Goal: Transaction & Acquisition: Book appointment/travel/reservation

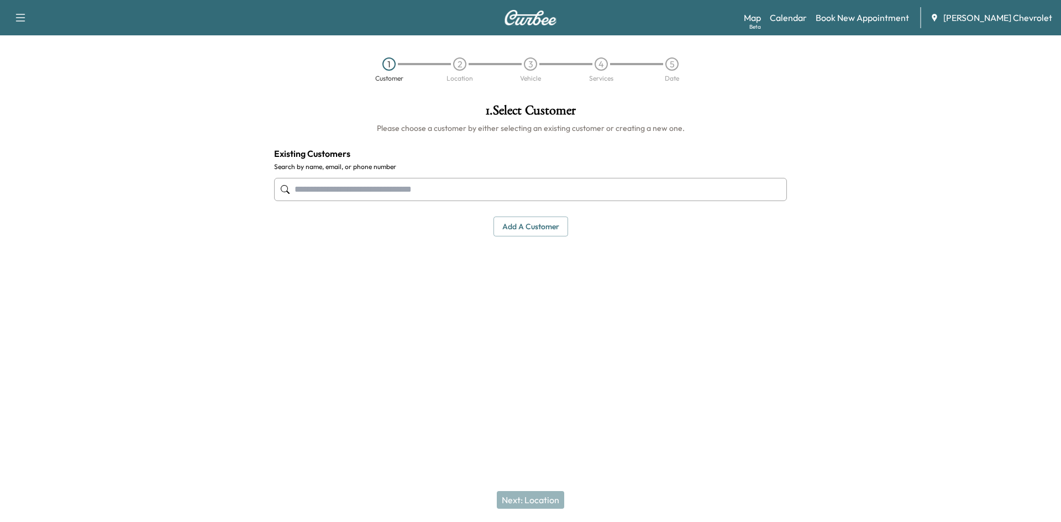
click at [827, 12] on div "Map Beta Calendar Book New Appointment [PERSON_NAME] Chevrolet" at bounding box center [898, 17] width 308 height 21
click at [807, 16] on link "Calendar" at bounding box center [788, 17] width 37 height 13
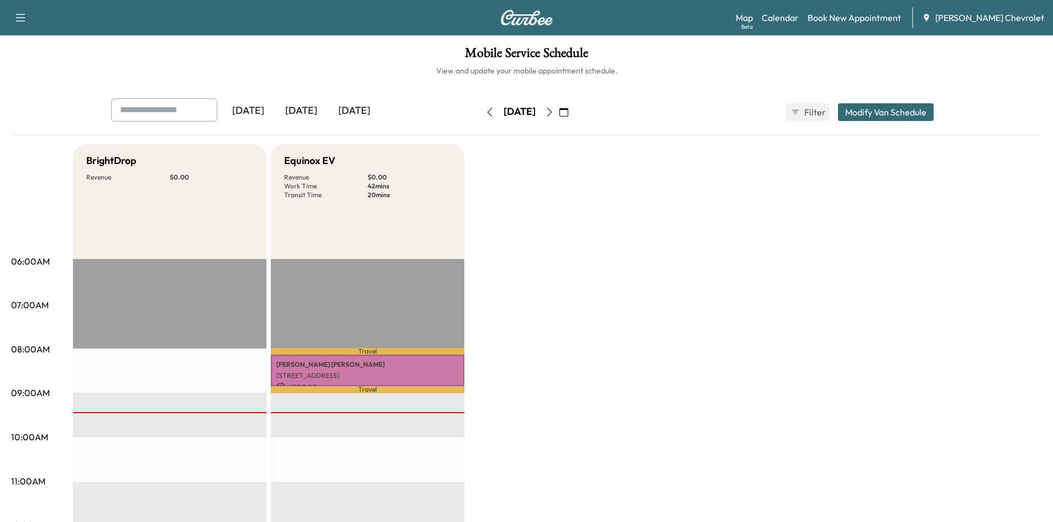
click at [559, 118] on button "button" at bounding box center [549, 112] width 19 height 18
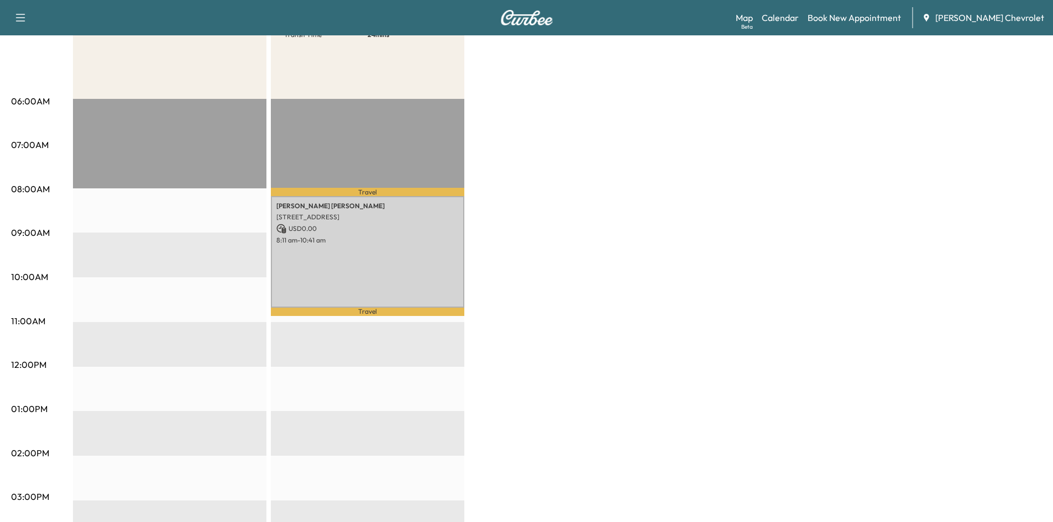
scroll to position [20, 0]
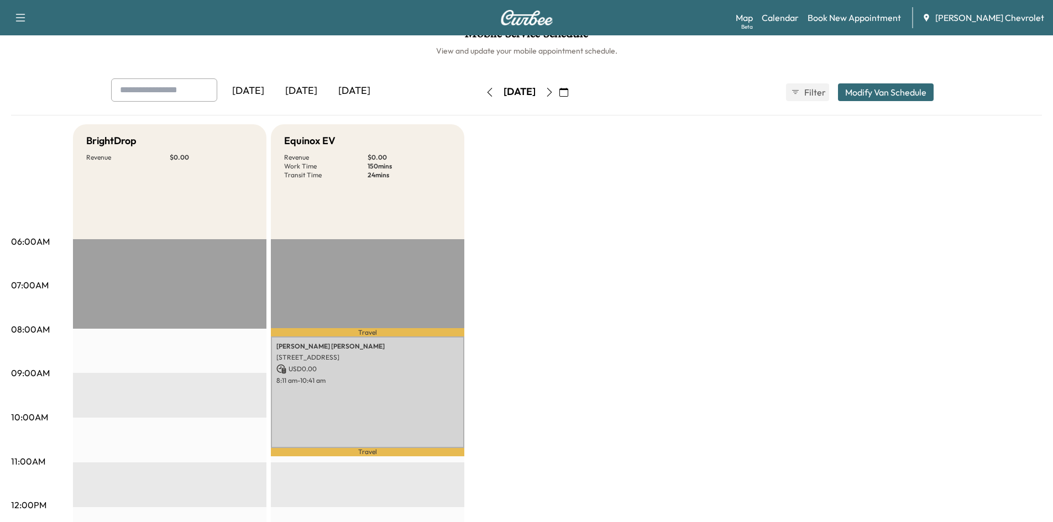
click at [573, 93] on button "button" at bounding box center [563, 92] width 19 height 18
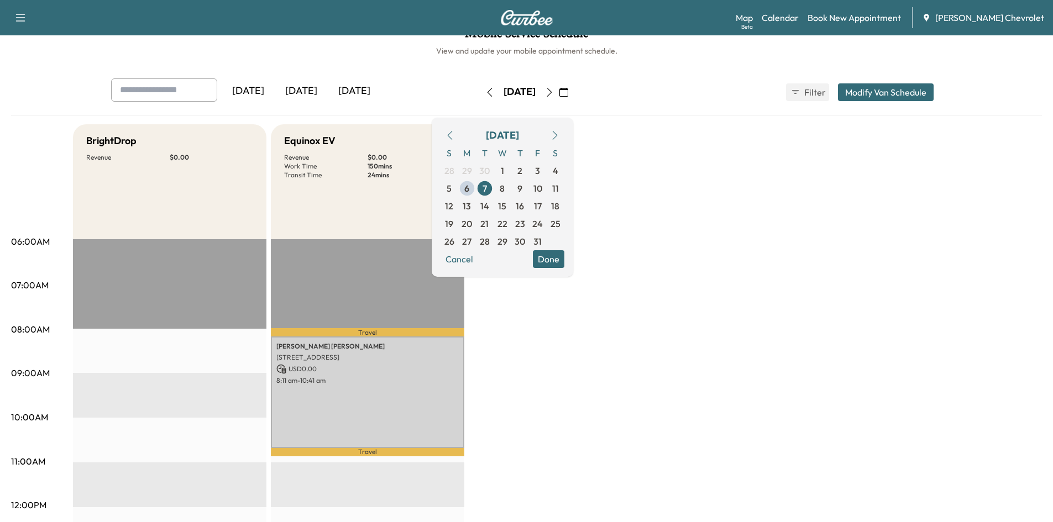
click at [554, 93] on icon "button" at bounding box center [549, 92] width 9 height 9
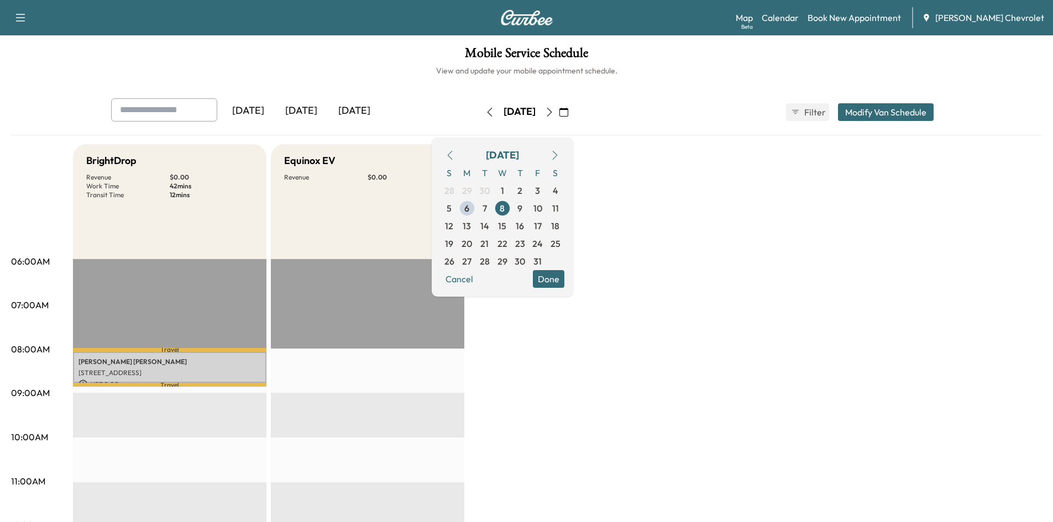
click at [554, 111] on icon "button" at bounding box center [549, 112] width 9 height 9
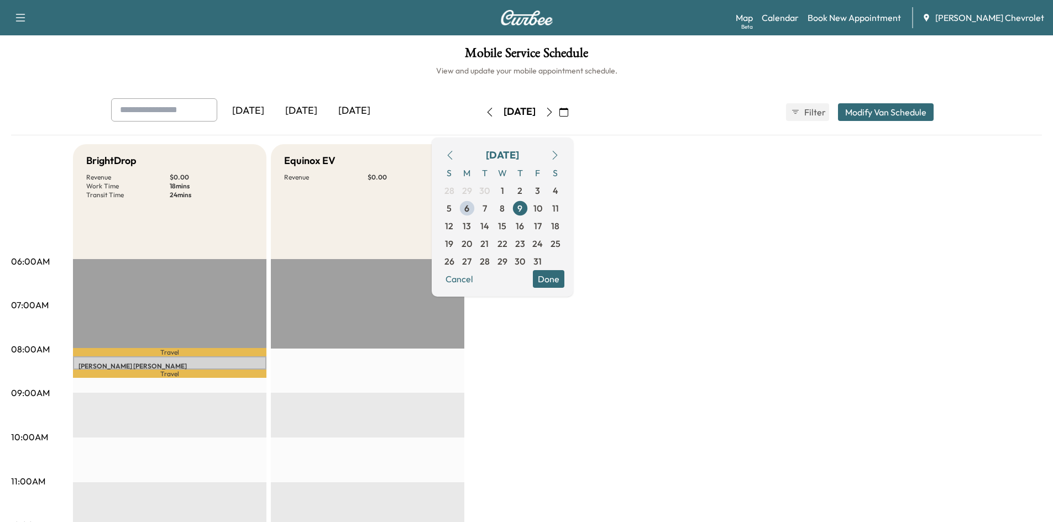
click at [554, 111] on icon "button" at bounding box center [549, 112] width 9 height 9
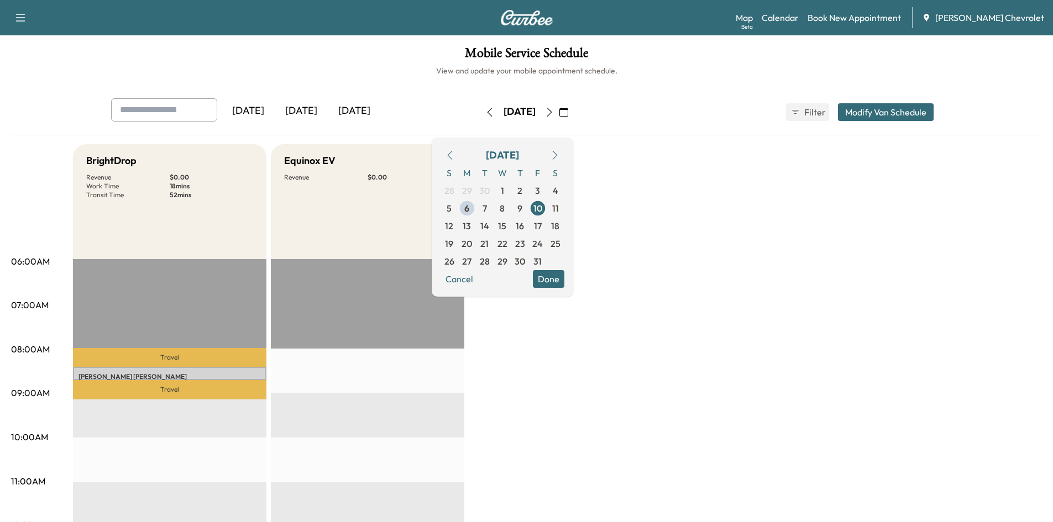
click at [573, 111] on button "button" at bounding box center [563, 112] width 19 height 18
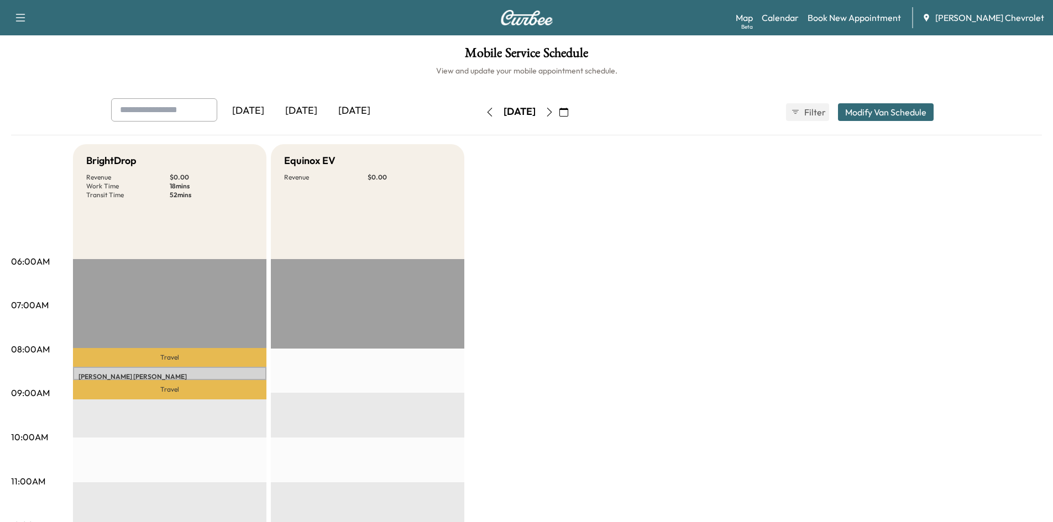
click at [554, 115] on icon "button" at bounding box center [549, 112] width 9 height 9
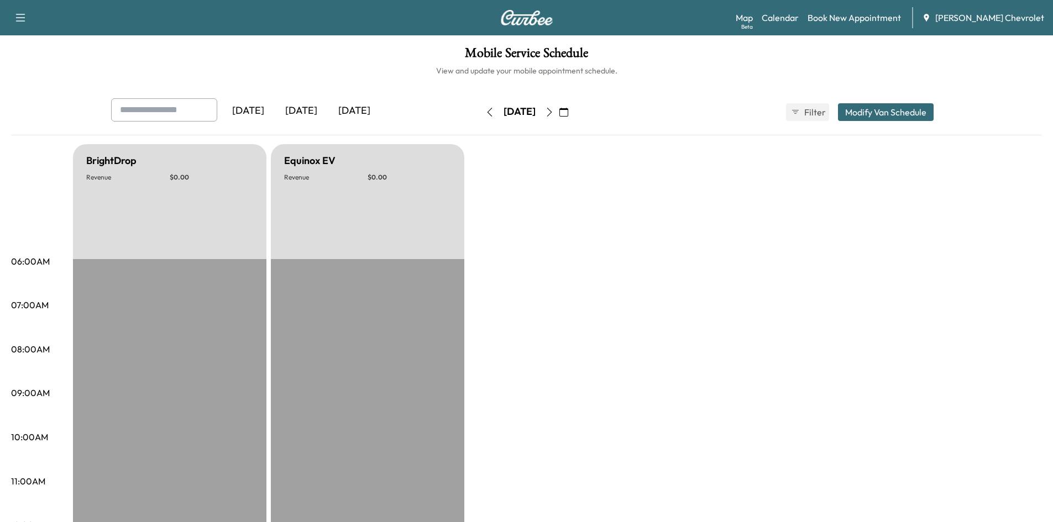
click at [559, 115] on button "button" at bounding box center [549, 112] width 19 height 18
click at [554, 115] on icon "button" at bounding box center [549, 112] width 9 height 9
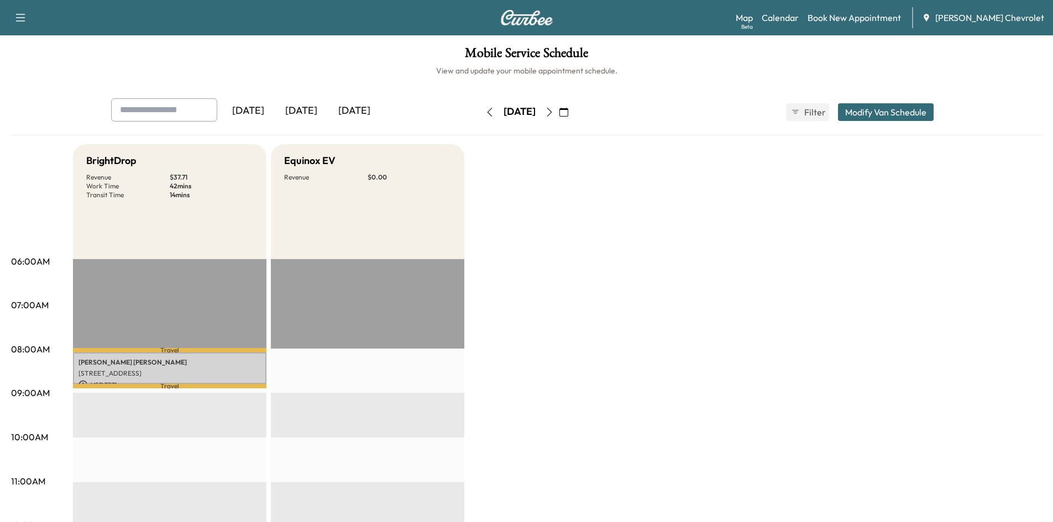
drag, startPoint x: 571, startPoint y: 115, endPoint x: 552, endPoint y: 197, distance: 84.0
click at [480, 114] on button "button" at bounding box center [489, 112] width 19 height 18
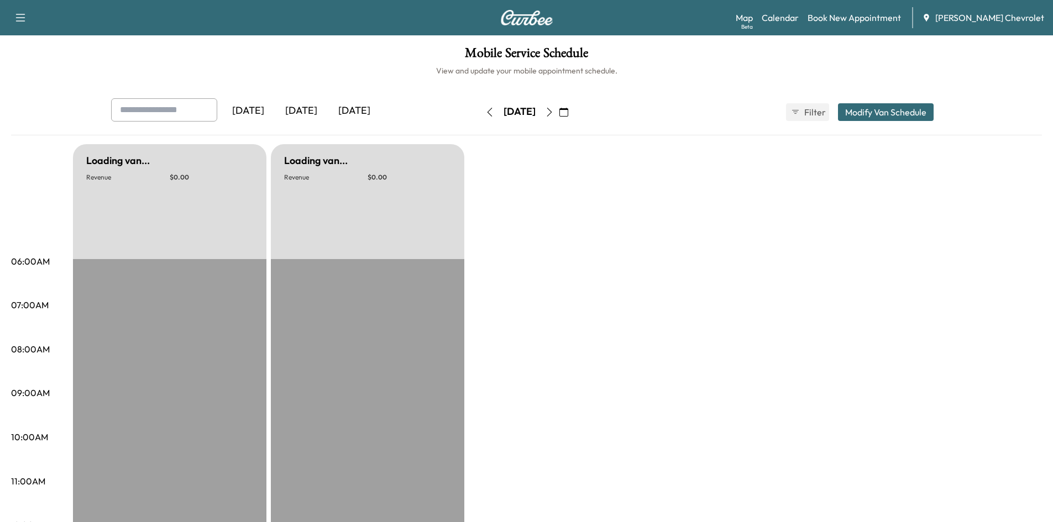
click at [487, 111] on icon "button" at bounding box center [489, 112] width 5 height 9
click at [485, 111] on icon "button" at bounding box center [489, 112] width 9 height 9
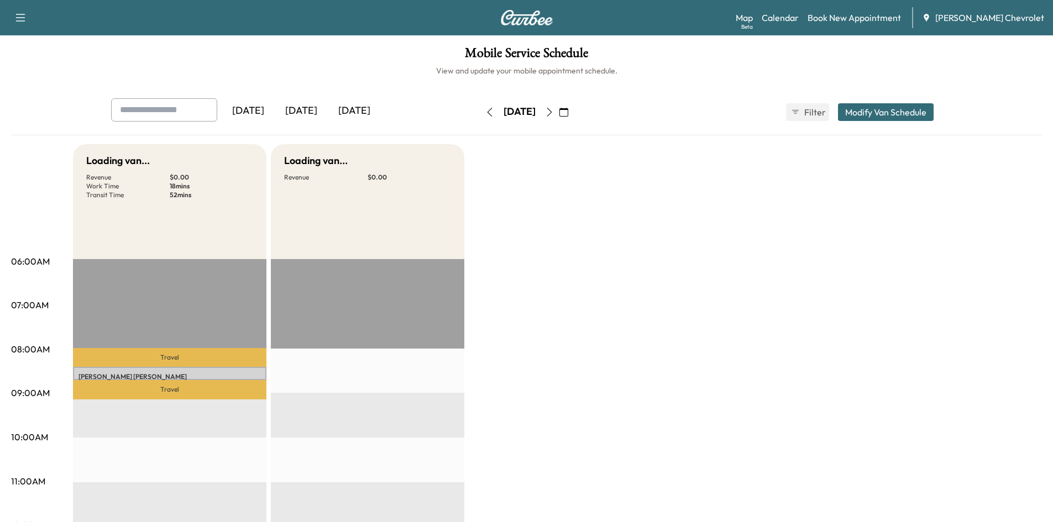
click at [485, 111] on icon "button" at bounding box center [489, 112] width 9 height 9
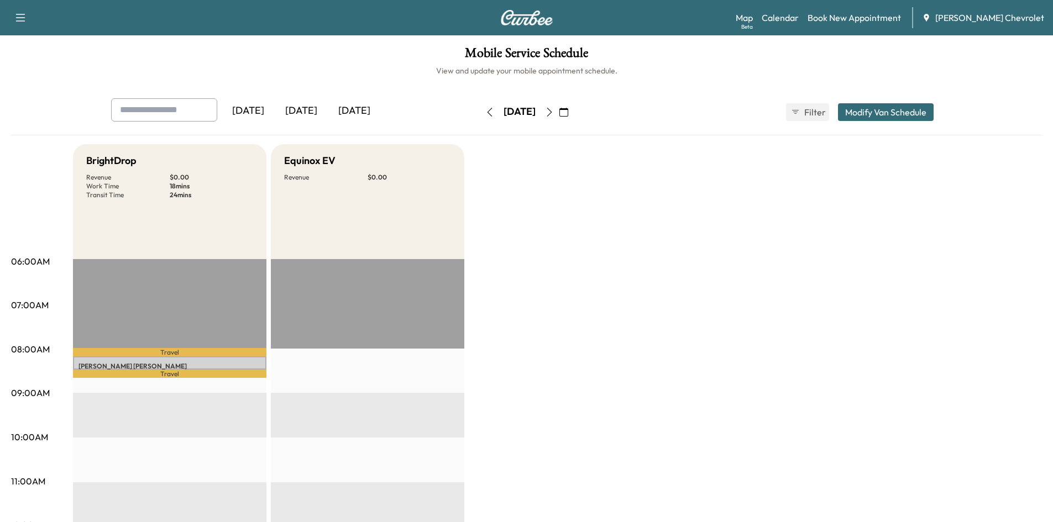
click at [485, 111] on icon "button" at bounding box center [489, 112] width 9 height 9
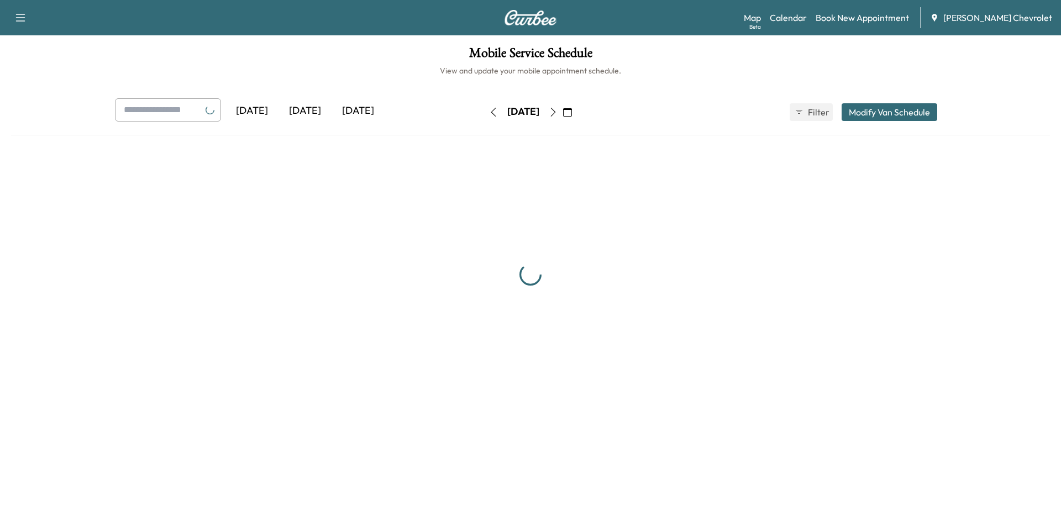
click at [484, 111] on button "button" at bounding box center [493, 112] width 19 height 18
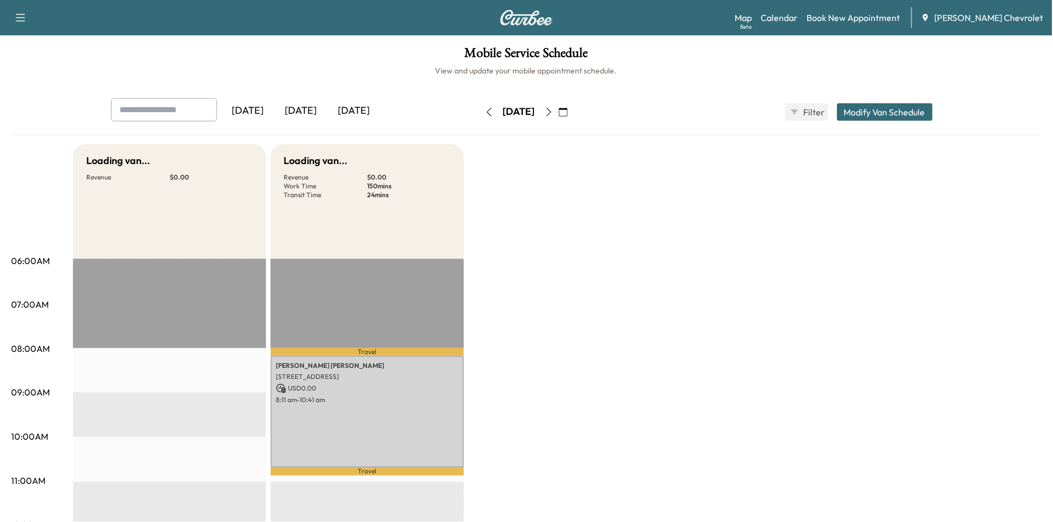
click at [487, 111] on icon "button" at bounding box center [489, 112] width 5 height 9
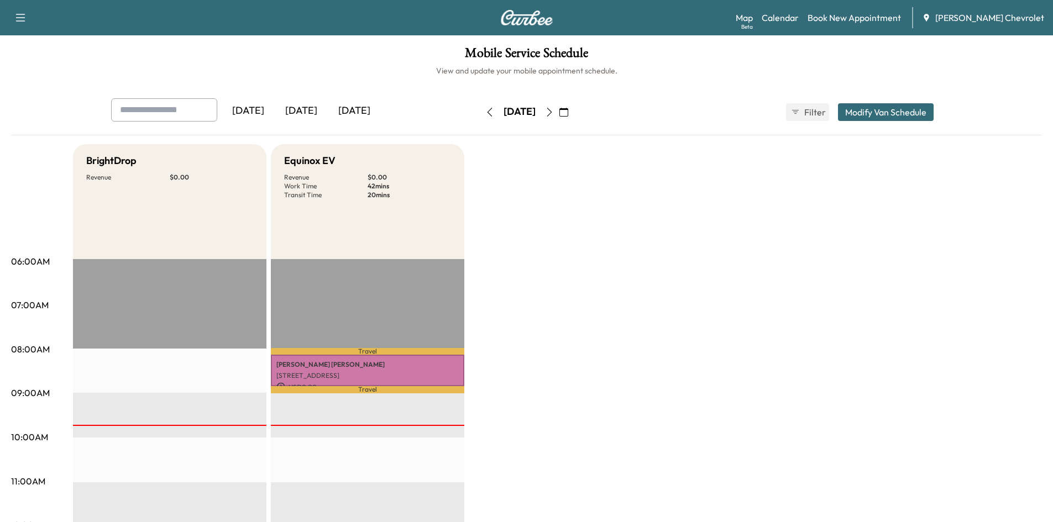
drag, startPoint x: 35, startPoint y: 20, endPoint x: 26, endPoint y: 22, distance: 9.0
click at [35, 20] on div "Support Log Out Map Beta Calendar Book New Appointment [PERSON_NAME] Chevrolet" at bounding box center [526, 17] width 1053 height 35
click at [25, 22] on icon "button" at bounding box center [20, 17] width 13 height 13
click at [354, 55] on h1 "Mobile Service Schedule" at bounding box center [526, 55] width 1031 height 19
click at [536, 28] on div "Support Log Out Map Beta Calendar Book New Appointment [PERSON_NAME] Chevrolet" at bounding box center [526, 17] width 1053 height 35
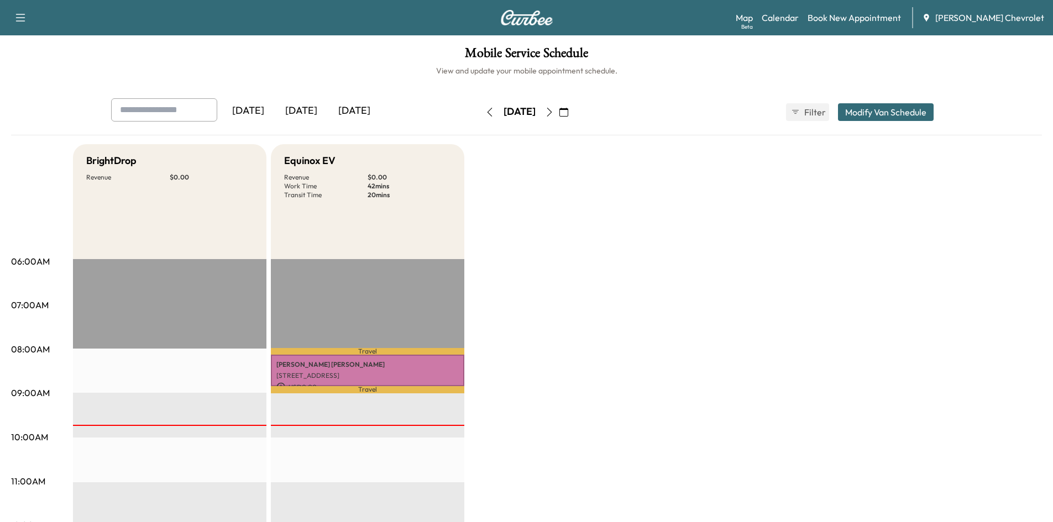
click at [535, 22] on img at bounding box center [526, 17] width 53 height 15
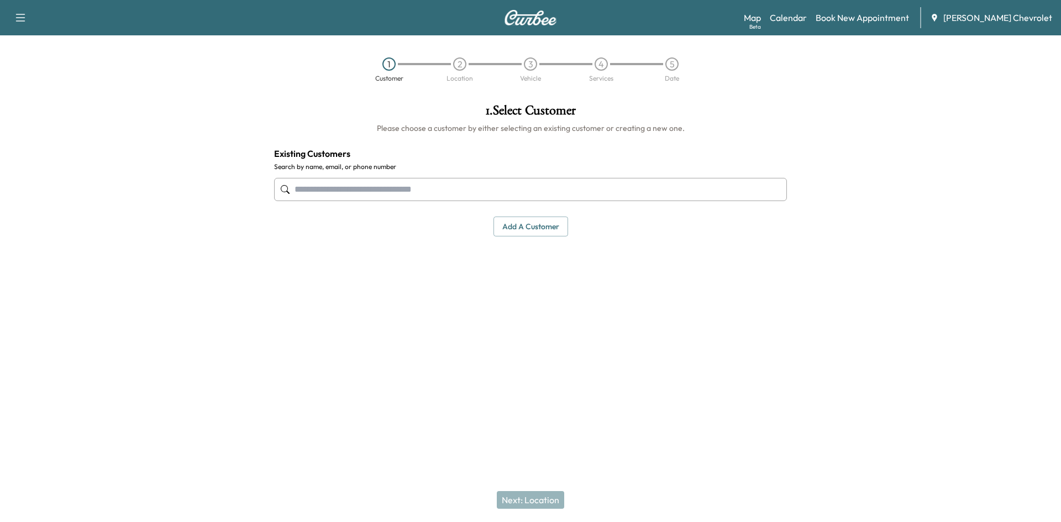
click at [517, 180] on input "text" at bounding box center [530, 189] width 513 height 23
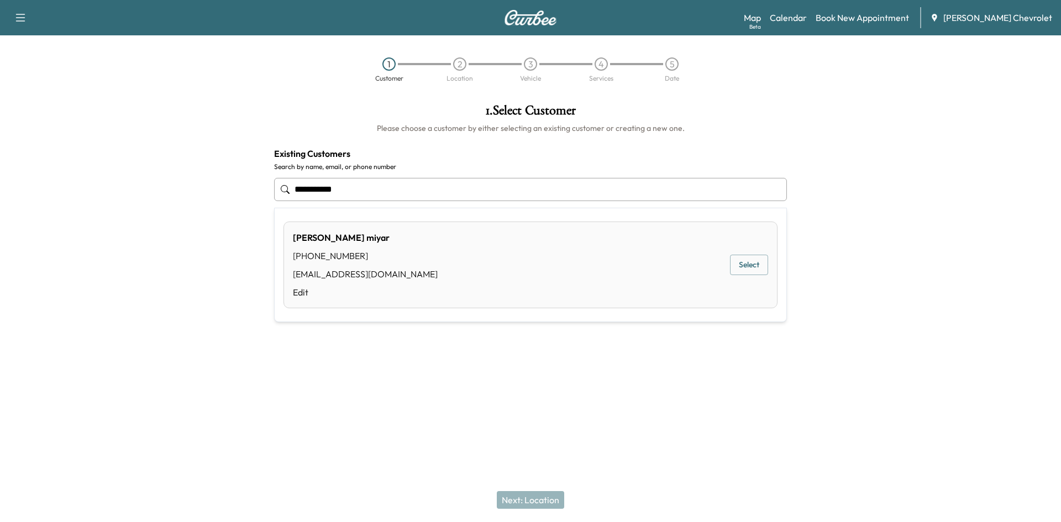
click at [757, 267] on button "Select" at bounding box center [749, 265] width 38 height 20
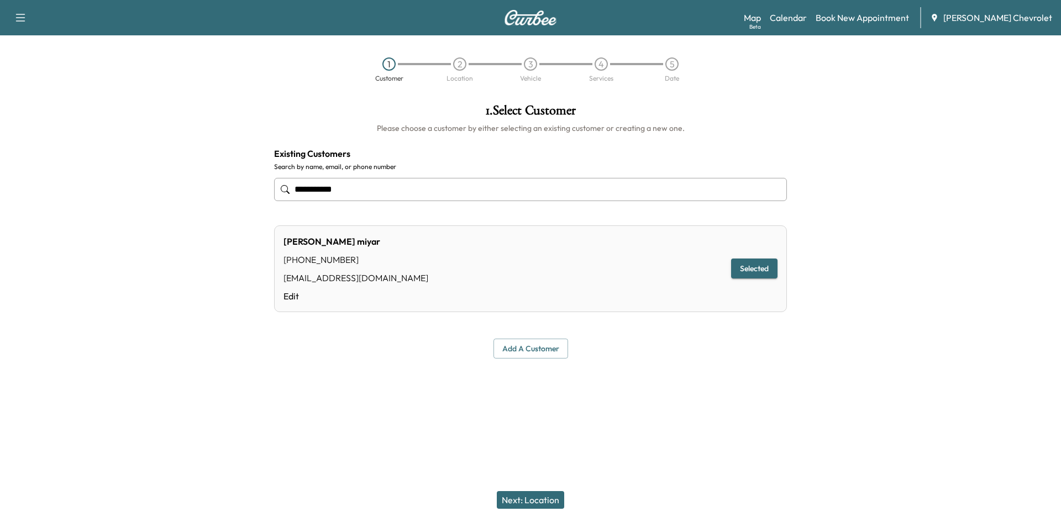
type input "**********"
click at [506, 502] on button "Next: Location" at bounding box center [530, 500] width 67 height 18
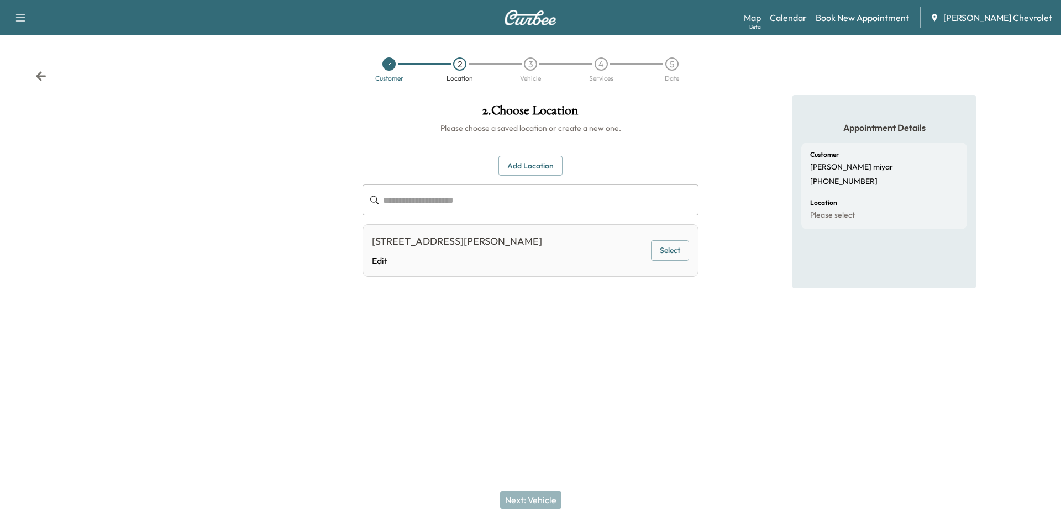
click at [609, 238] on div "[STREET_ADDRESS][PERSON_NAME] Edit Select" at bounding box center [530, 250] width 336 height 52
click at [658, 246] on button "Select" at bounding box center [670, 250] width 38 height 20
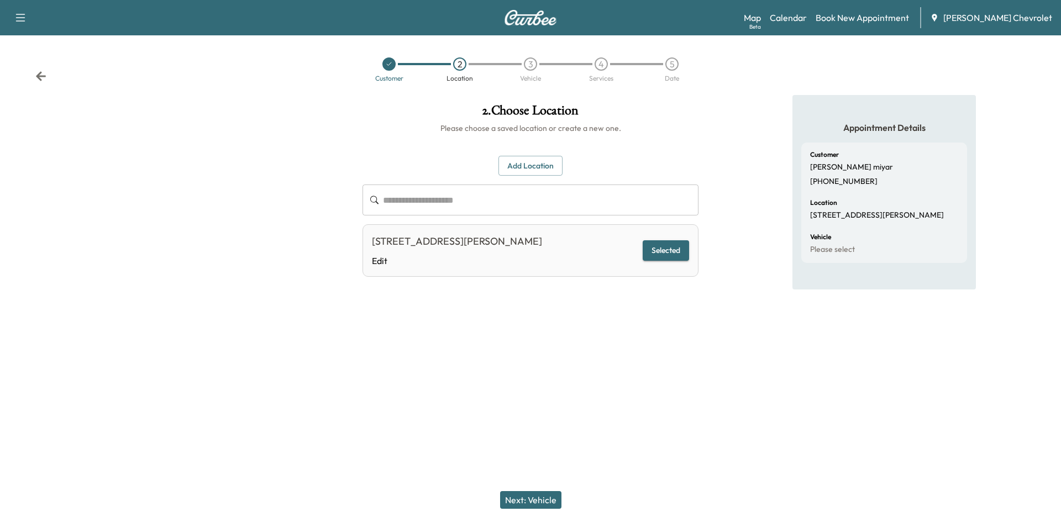
click at [539, 499] on button "Next: Vehicle" at bounding box center [530, 500] width 61 height 18
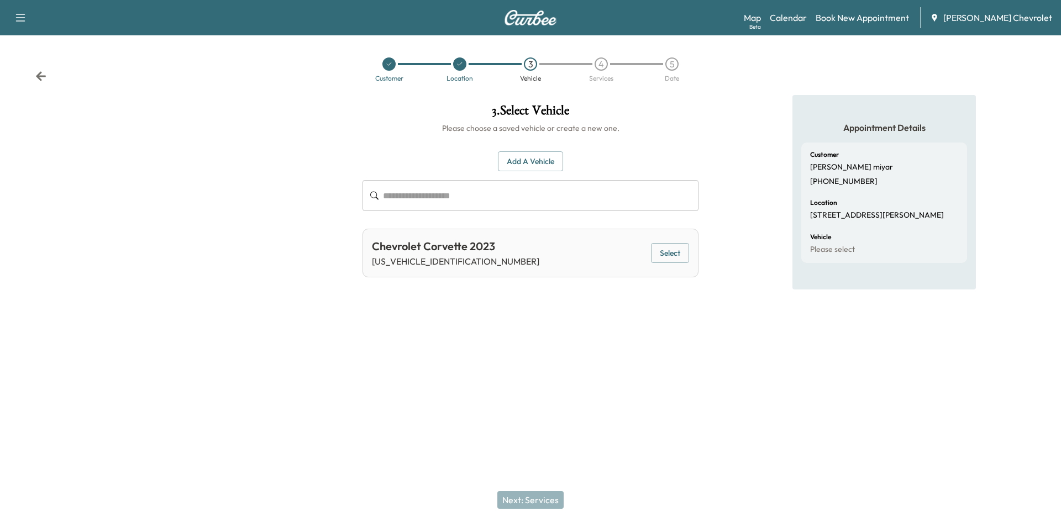
click at [537, 203] on input "text" at bounding box center [541, 195] width 316 height 31
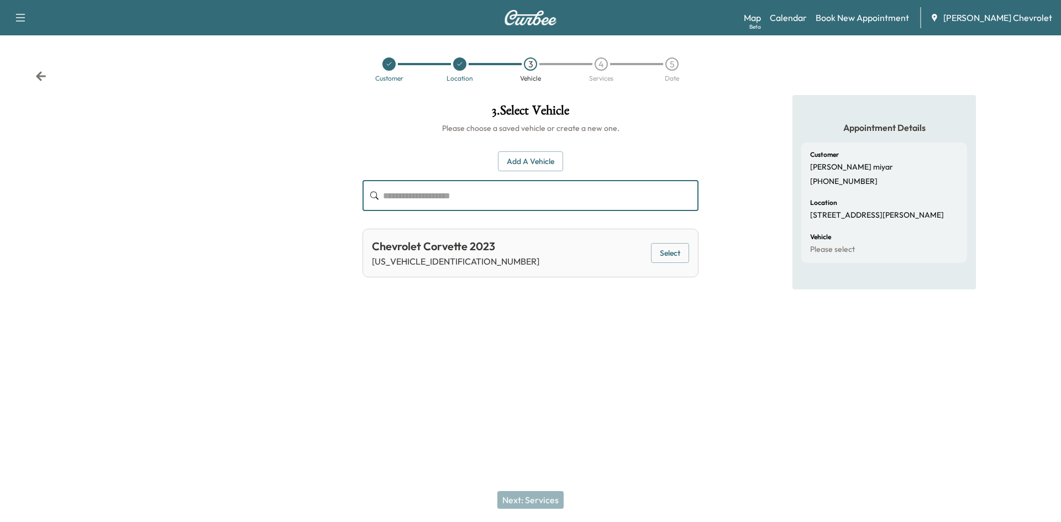
click at [602, 142] on div "Add a Vehicle ​ Chevrolet Corvette 2023 [US_VEHICLE_IDENTIFICATION_NUMBER] Sele…" at bounding box center [530, 206] width 336 height 144
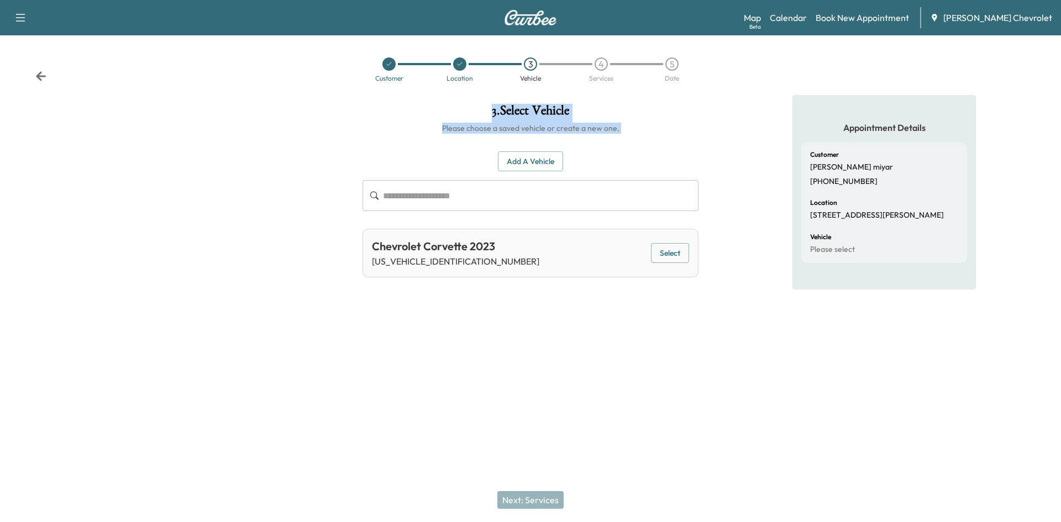
drag, startPoint x: 479, startPoint y: 118, endPoint x: 661, endPoint y: 148, distance: 184.1
click at [658, 148] on div "3 . Select Vehicle Please choose a saved vehicle or create a new one. Add a Veh…" at bounding box center [531, 190] width 354 height 191
click at [661, 148] on div "Add a Vehicle ​ Chevrolet Corvette 2023 [US_VEHICLE_IDENTIFICATION_NUMBER] Sele…" at bounding box center [530, 206] width 336 height 144
drag, startPoint x: 495, startPoint y: 111, endPoint x: 664, endPoint y: 129, distance: 170.6
click at [664, 129] on div "3 . Select Vehicle Please choose a saved vehicle or create a new one." at bounding box center [530, 119] width 336 height 30
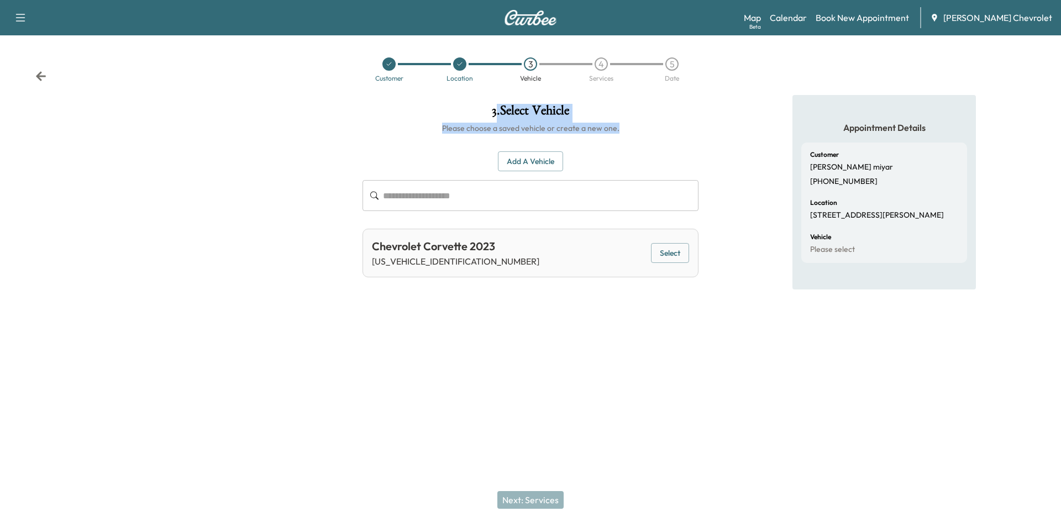
drag, startPoint x: 664, startPoint y: 129, endPoint x: 571, endPoint y: 124, distance: 93.5
click at [664, 129] on h6 "Please choose a saved vehicle or create a new one." at bounding box center [530, 128] width 336 height 11
click at [485, 109] on h1 "3 . Select Vehicle" at bounding box center [530, 113] width 336 height 19
drag, startPoint x: 486, startPoint y: 109, endPoint x: 652, endPoint y: 149, distance: 170.9
click at [649, 148] on div "3 . Select Vehicle Please choose a saved vehicle or create a new one. Add a Veh…" at bounding box center [531, 190] width 354 height 191
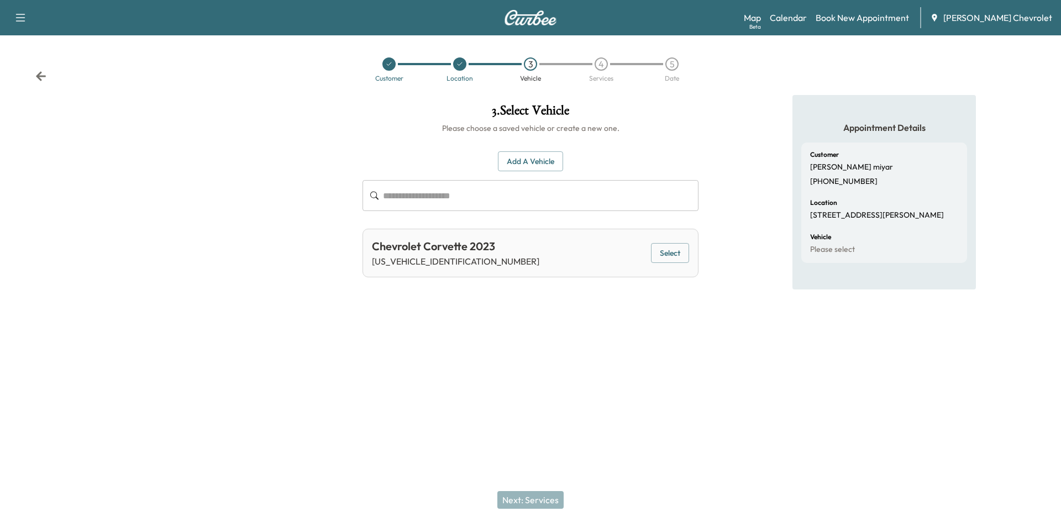
click at [652, 149] on div "Add a Vehicle ​ Chevrolet Corvette 2023 [US_VEHICLE_IDENTIFICATION_NUMBER] Sele…" at bounding box center [530, 206] width 336 height 144
drag, startPoint x: 514, startPoint y: 23, endPoint x: 553, endPoint y: 18, distance: 39.5
click at [515, 23] on img at bounding box center [530, 17] width 53 height 15
